Goal: Information Seeking & Learning: Find specific page/section

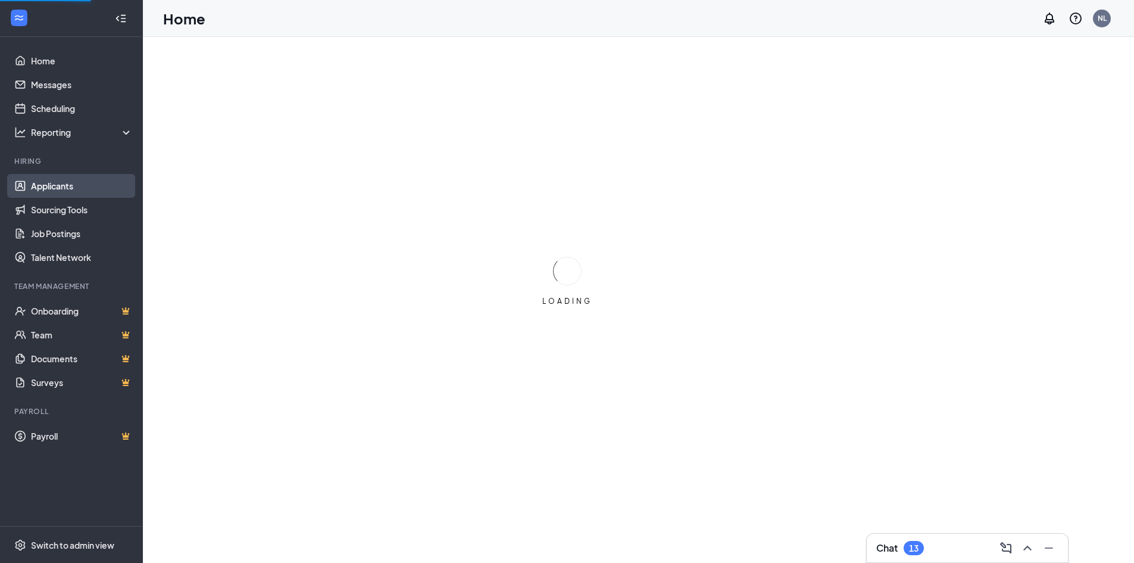
click at [62, 186] on link "Applicants" at bounding box center [82, 186] width 102 height 24
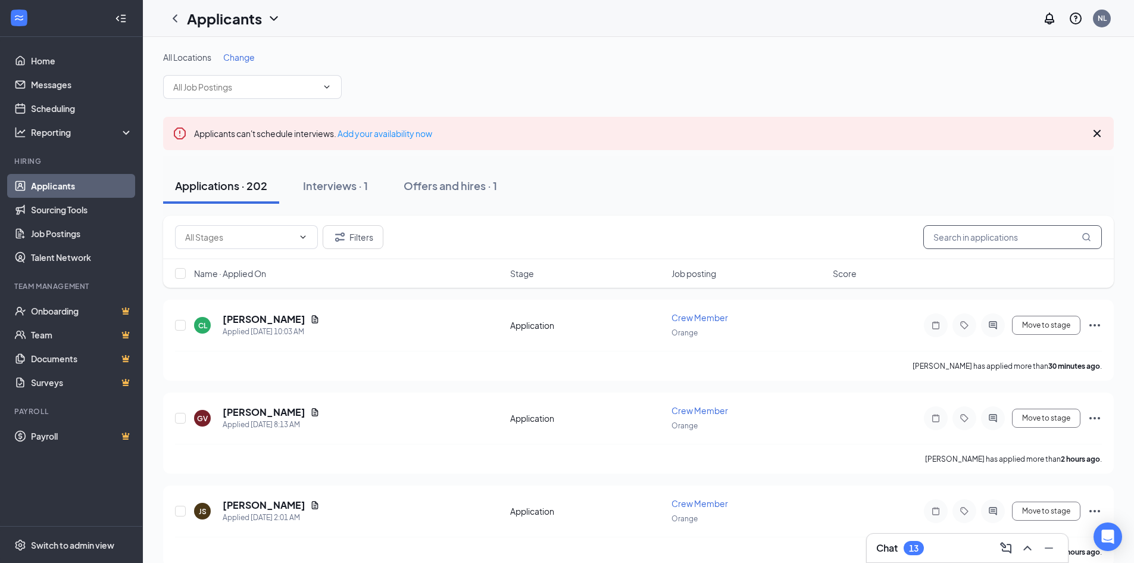
click at [943, 227] on input "text" at bounding box center [1012, 237] width 179 height 24
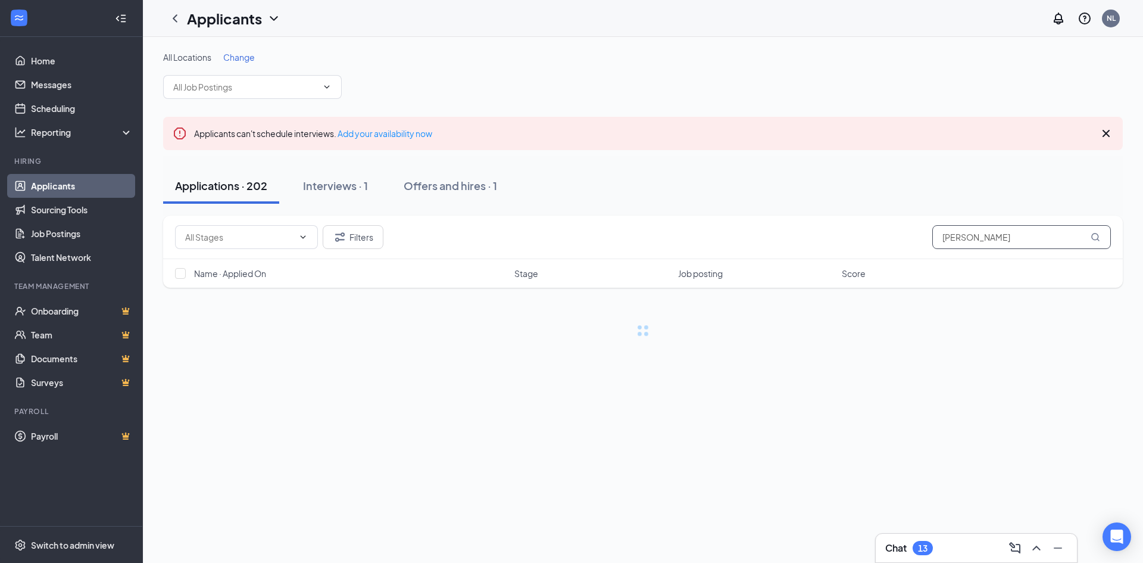
drag, startPoint x: 994, startPoint y: 233, endPoint x: 924, endPoint y: 235, distance: 69.7
click at [925, 235] on div "Filters [PERSON_NAME]" at bounding box center [643, 237] width 936 height 24
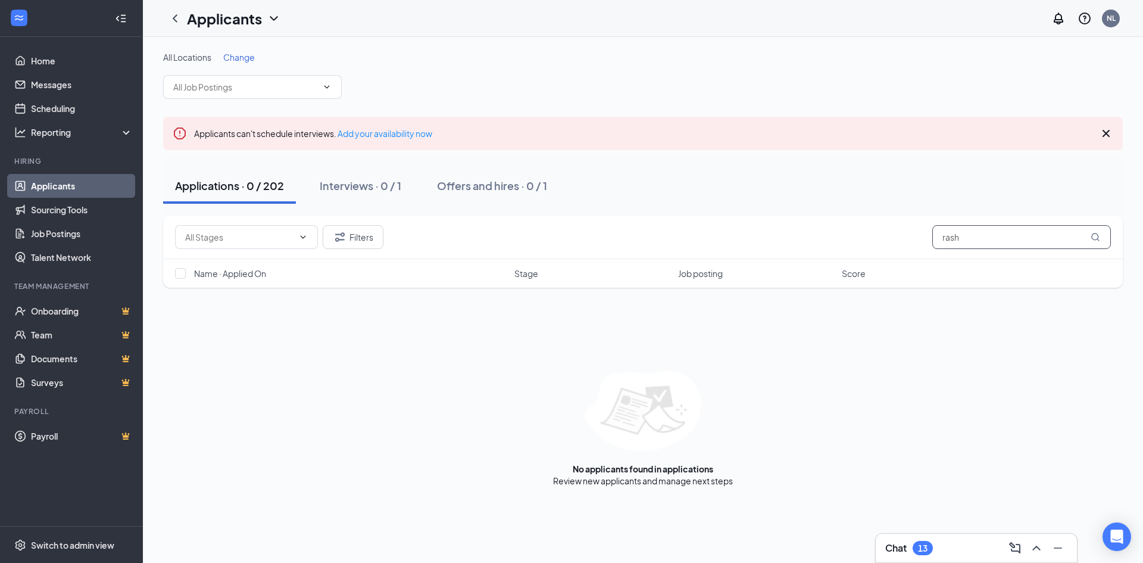
type input "rash"
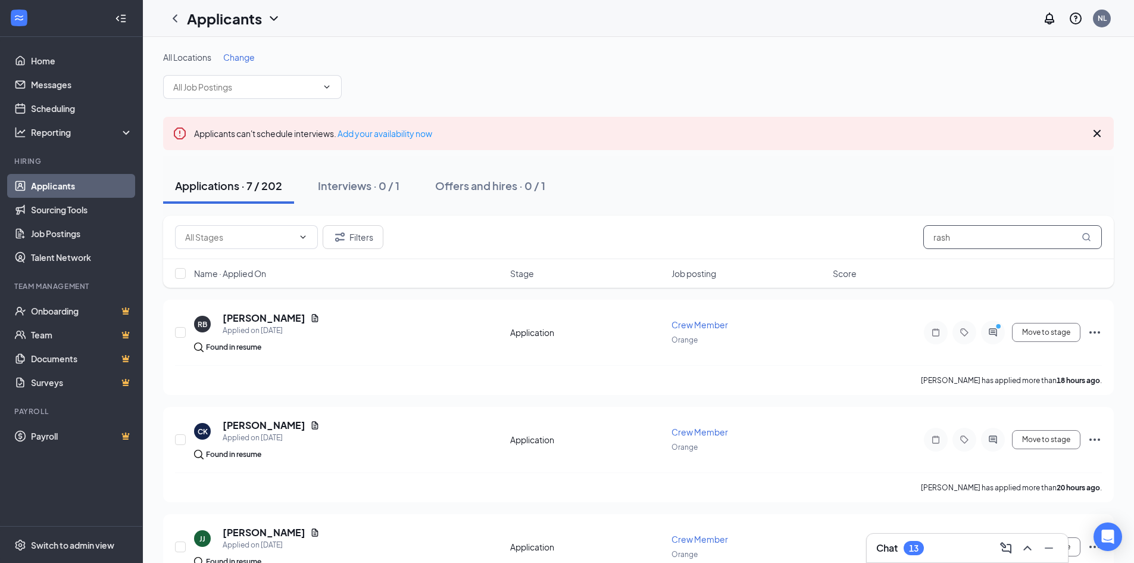
drag, startPoint x: 960, startPoint y: 242, endPoint x: 914, endPoint y: 243, distance: 46.4
click at [914, 243] on div "Filters rash" at bounding box center [638, 237] width 927 height 24
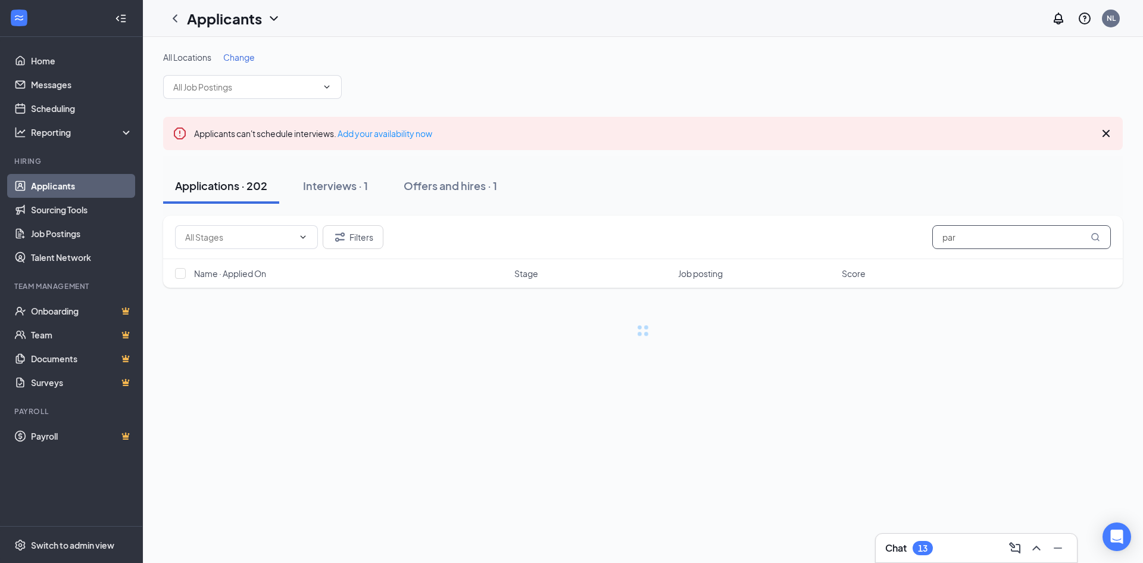
type input "par"
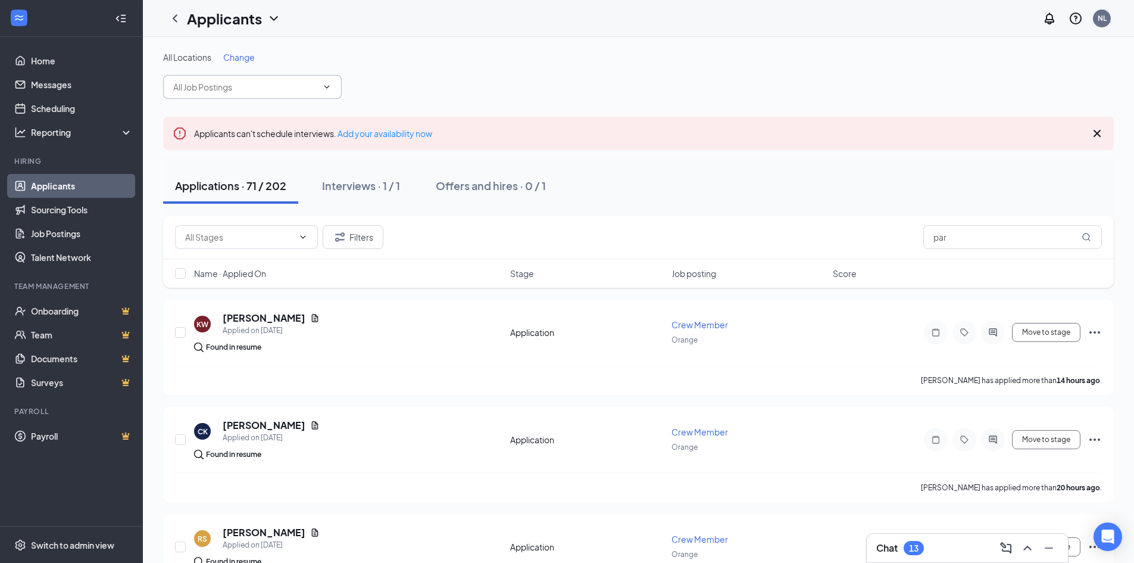
click at [180, 88] on input "text" at bounding box center [245, 86] width 144 height 13
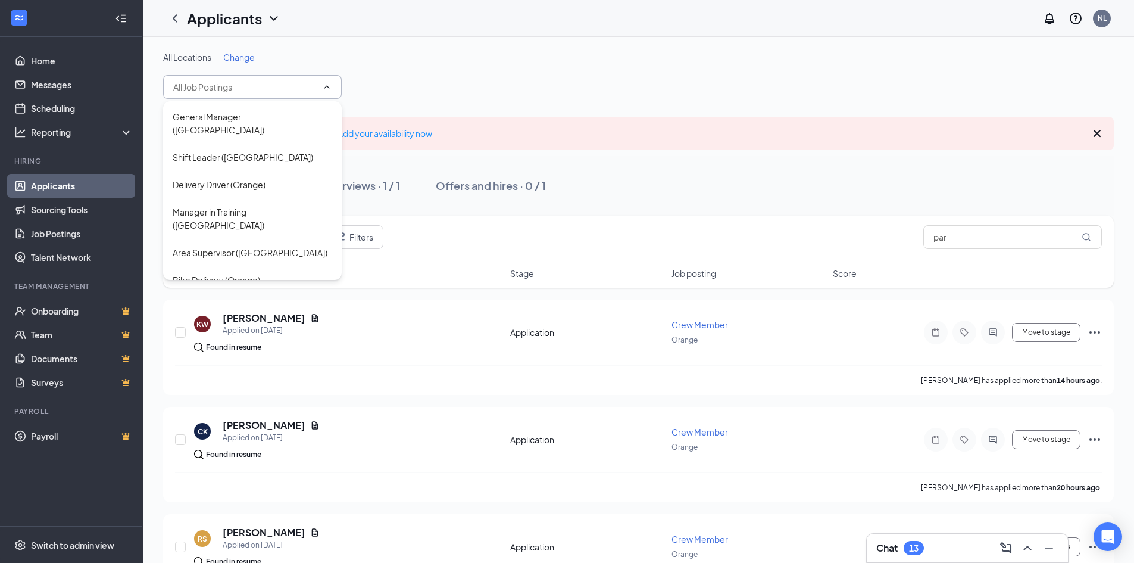
scroll to position [205, 0]
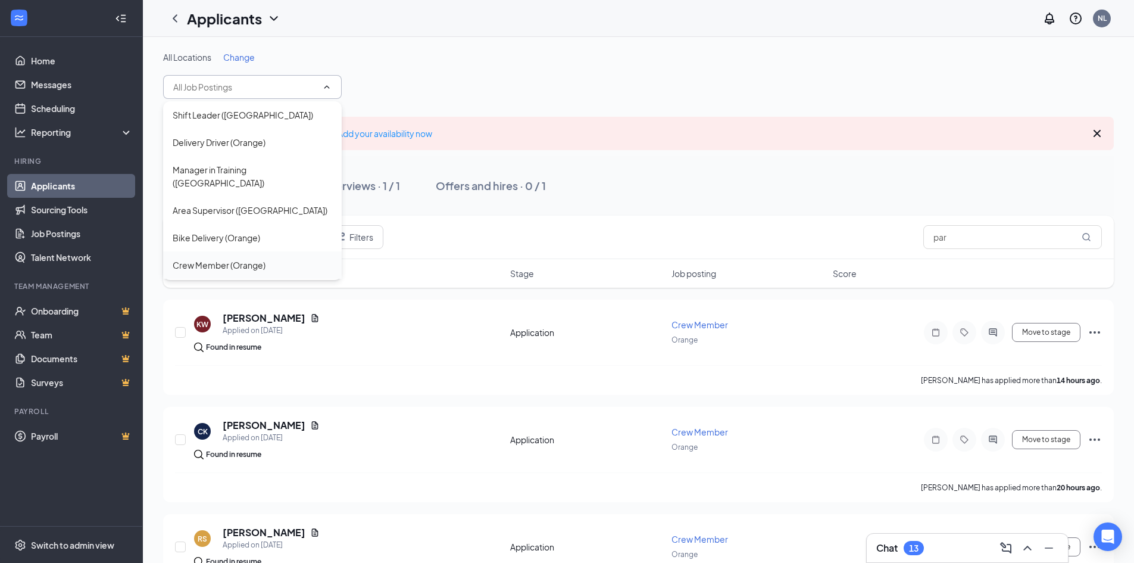
click at [291, 258] on div "Crew Member (Orange)" at bounding box center [253, 264] width 160 height 13
type input "Crew Member (Orange)"
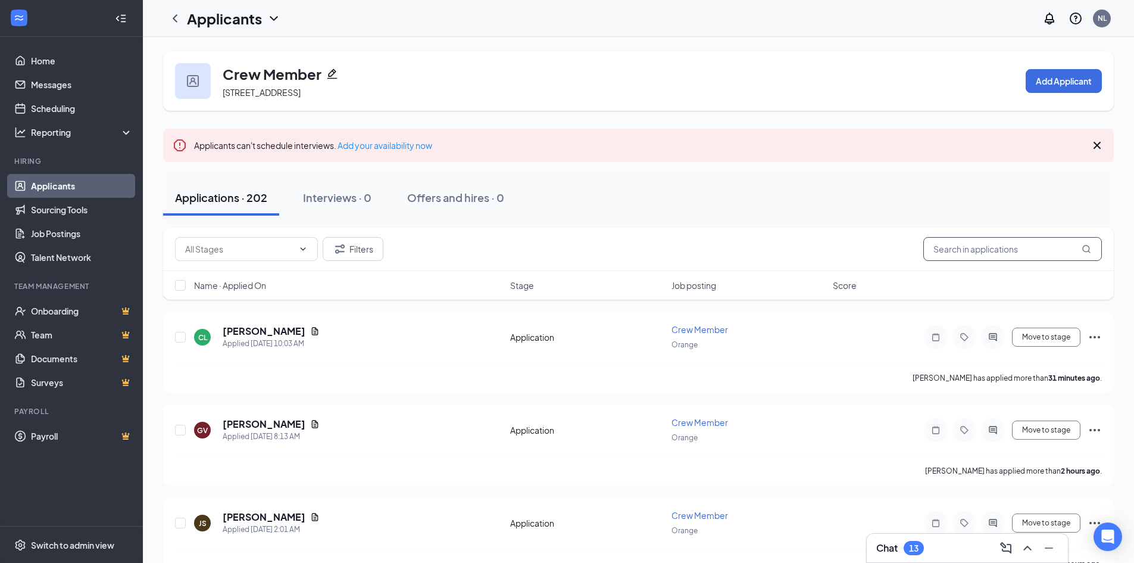
click at [943, 255] on input "text" at bounding box center [1012, 249] width 179 height 24
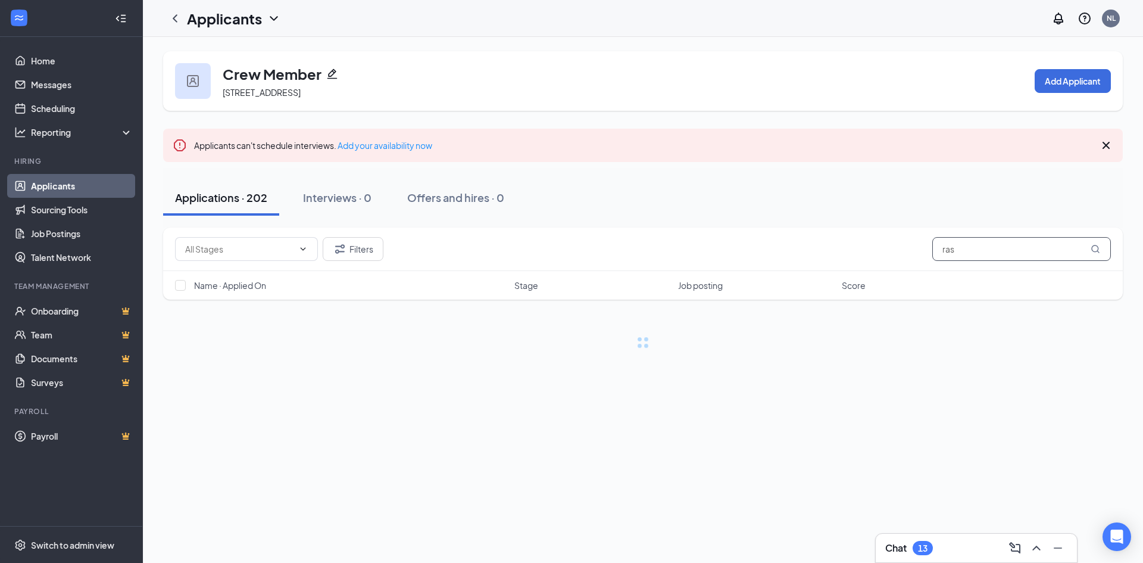
type input "rash"
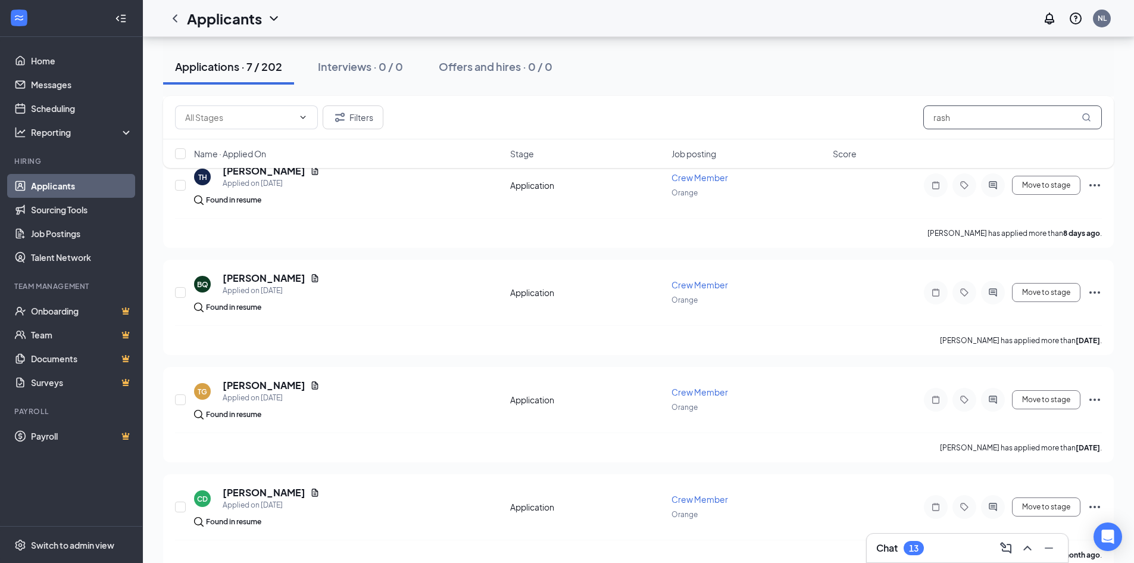
scroll to position [501, 0]
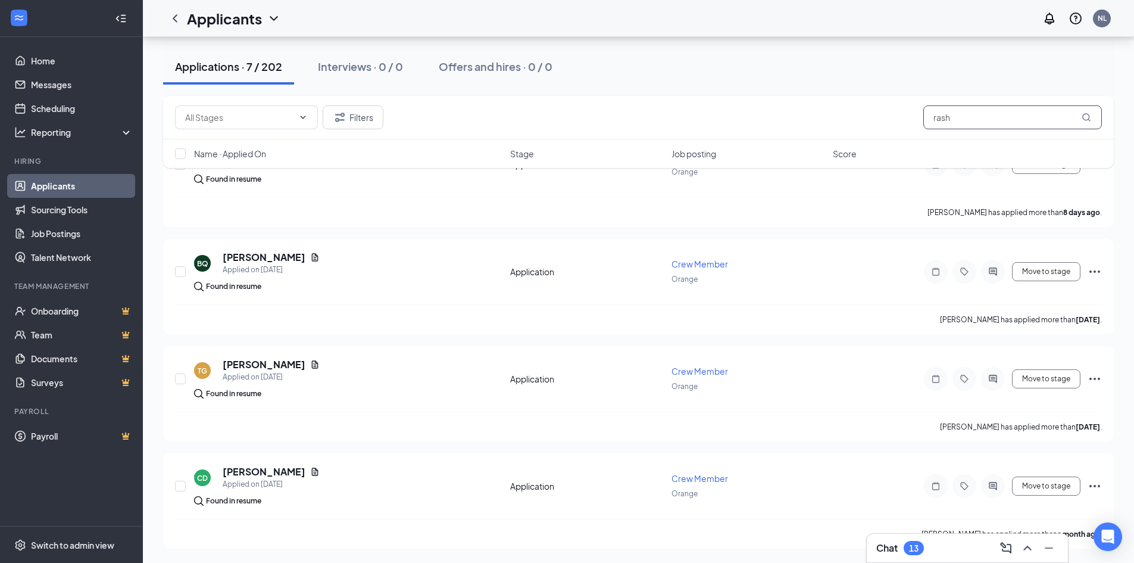
drag, startPoint x: 961, startPoint y: 114, endPoint x: 924, endPoint y: 118, distance: 37.7
click at [924, 118] on input "rash" at bounding box center [1012, 117] width 179 height 24
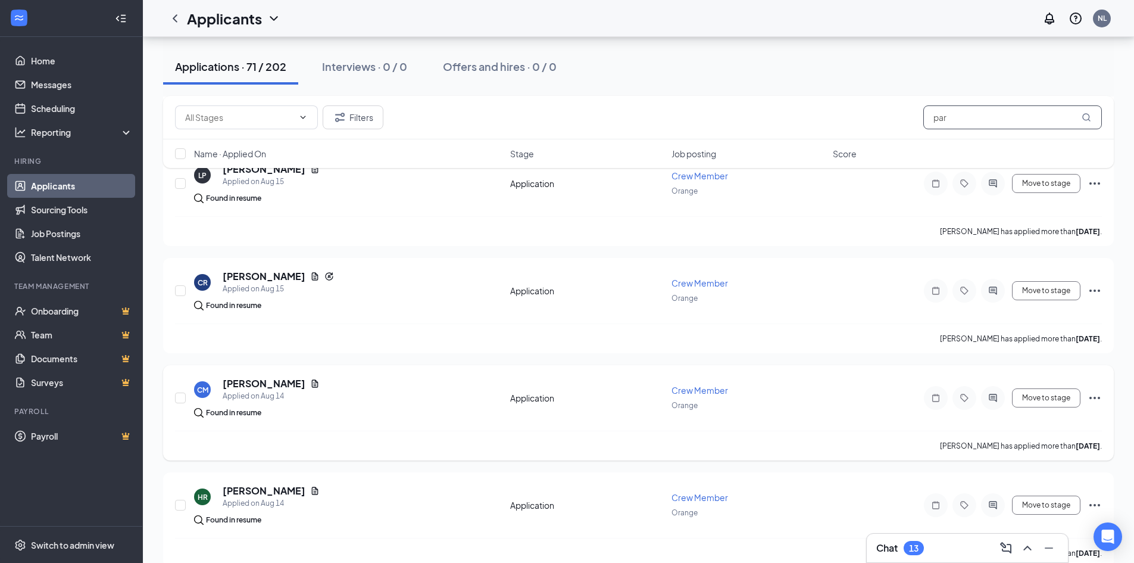
scroll to position [3274, 0]
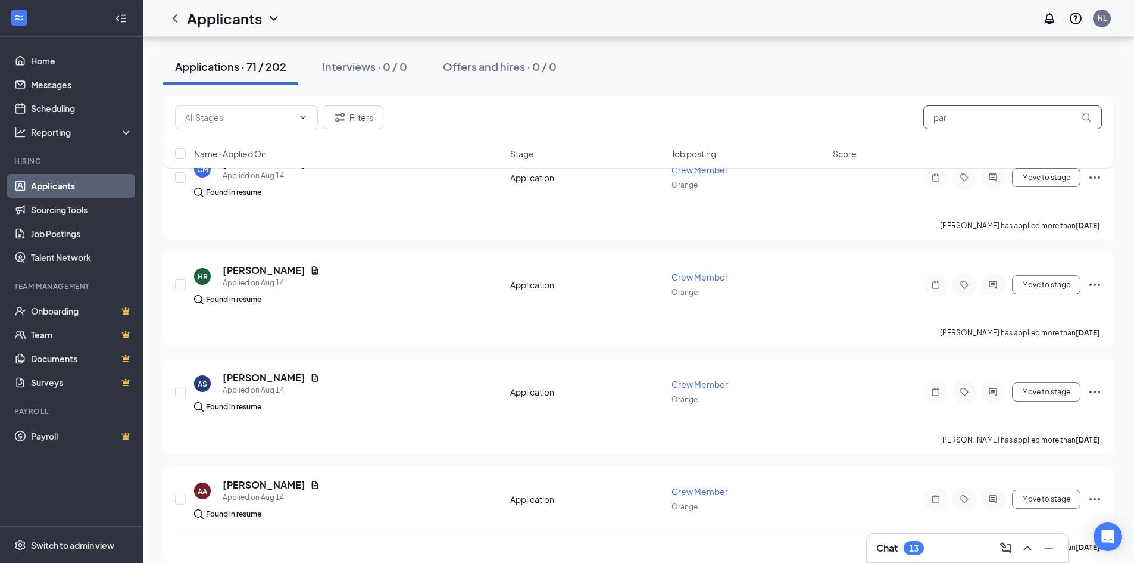
click at [968, 121] on input "par" at bounding box center [1012, 117] width 179 height 24
type input "[PERSON_NAME]"
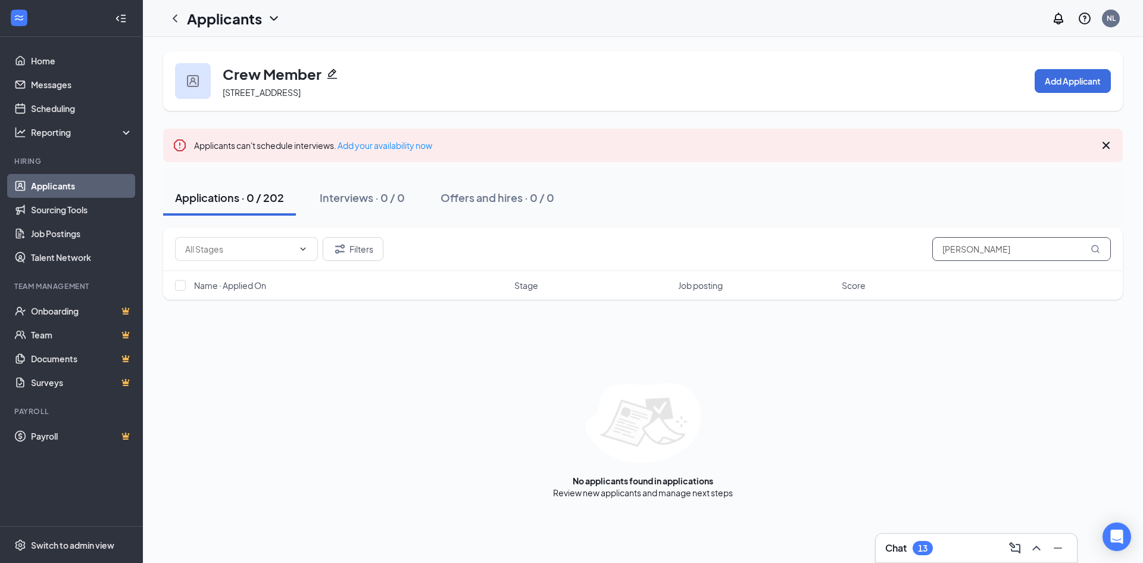
drag, startPoint x: 998, startPoint y: 251, endPoint x: 921, endPoint y: 256, distance: 77.0
click at [921, 256] on div "Filters [PERSON_NAME]" at bounding box center [643, 249] width 936 height 24
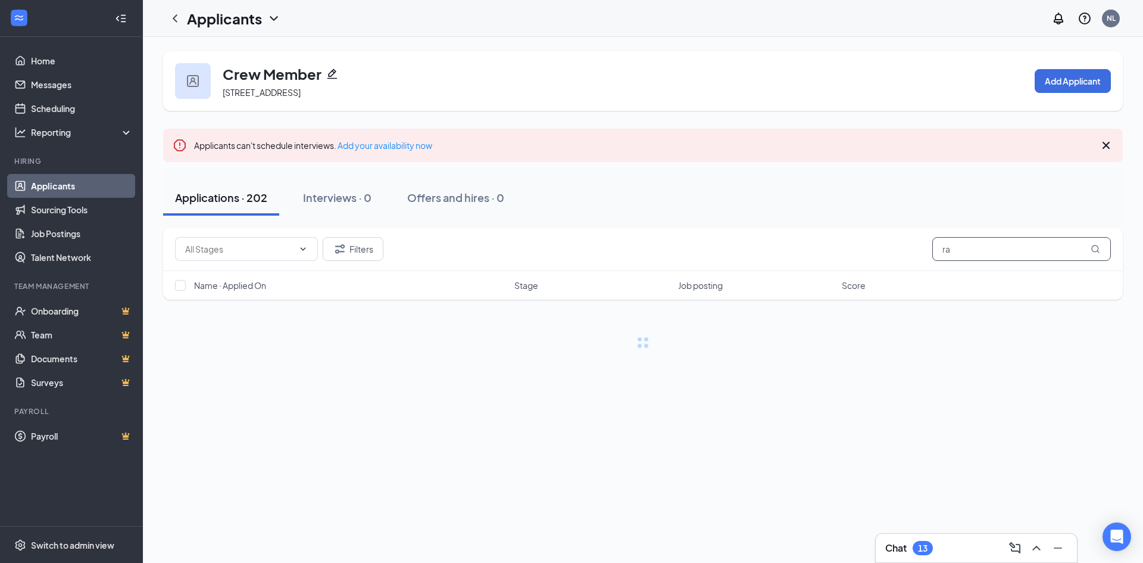
type input "r"
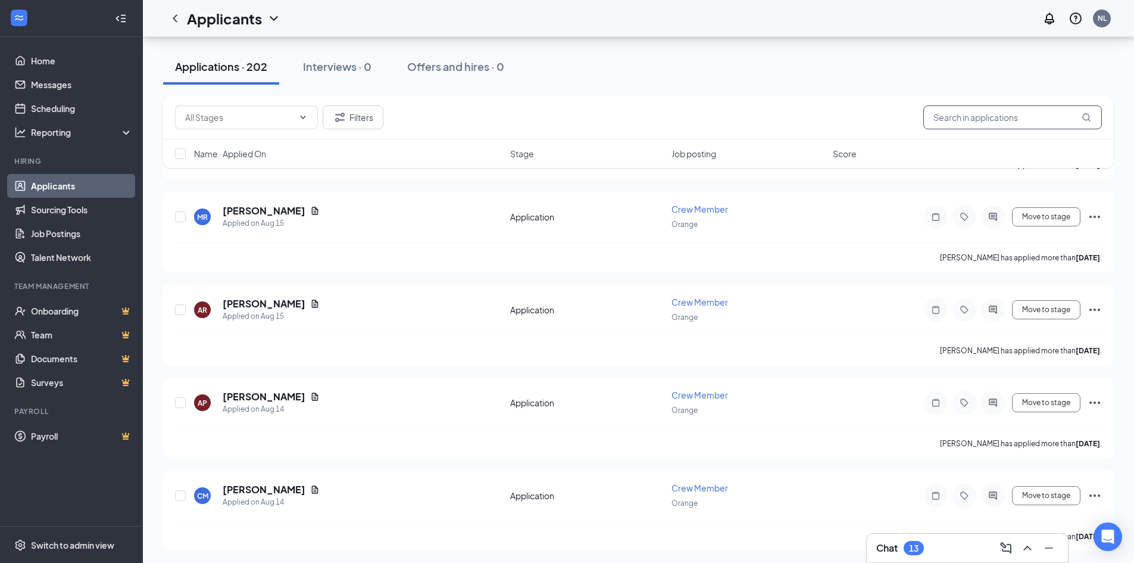
scroll to position [10169, 0]
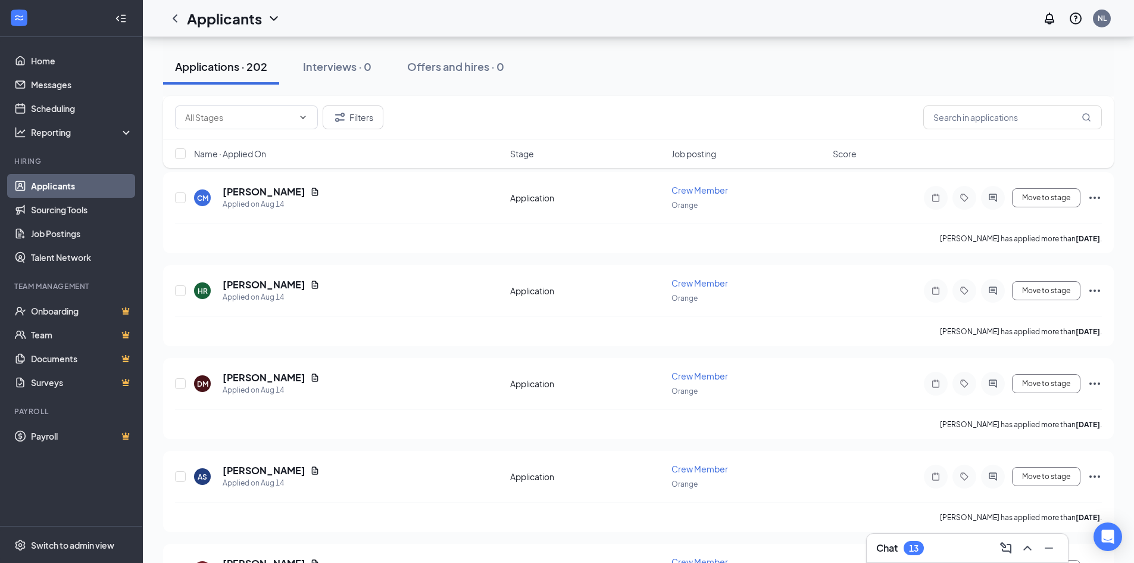
click at [266, 149] on span "Name · Applied On" at bounding box center [230, 154] width 72 height 12
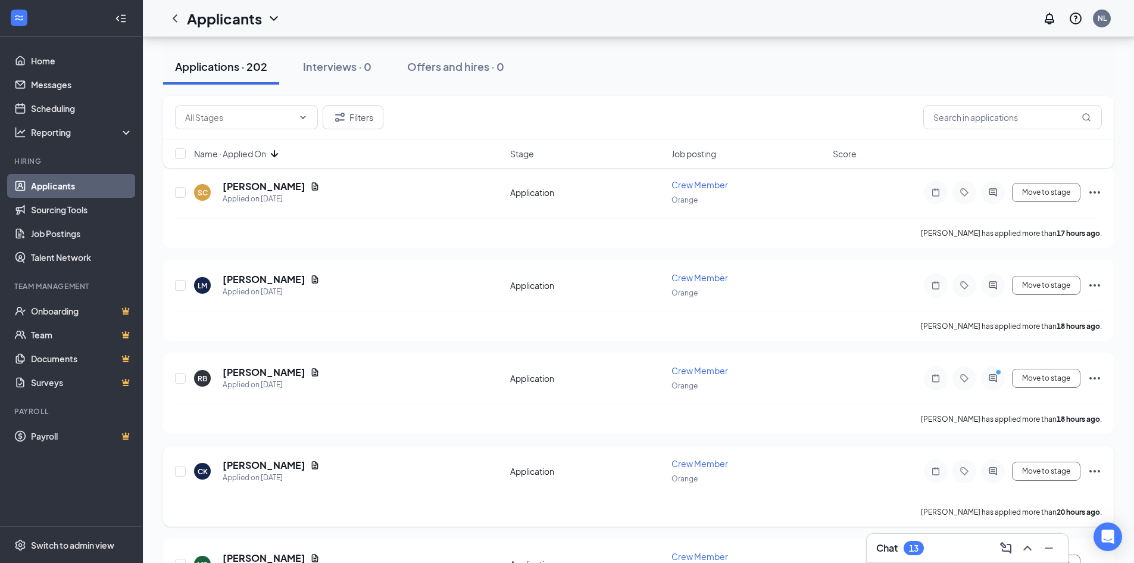
scroll to position [886, 0]
click at [211, 153] on span "Name · Applied On" at bounding box center [230, 154] width 72 height 12
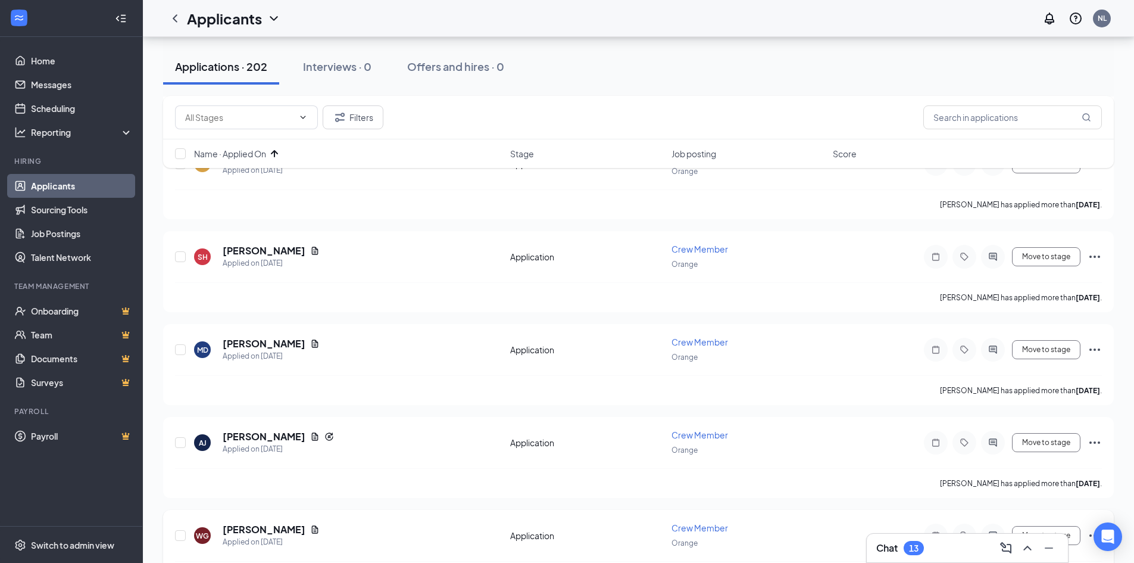
scroll to position [4549, 0]
